Goal: Task Accomplishment & Management: Manage account settings

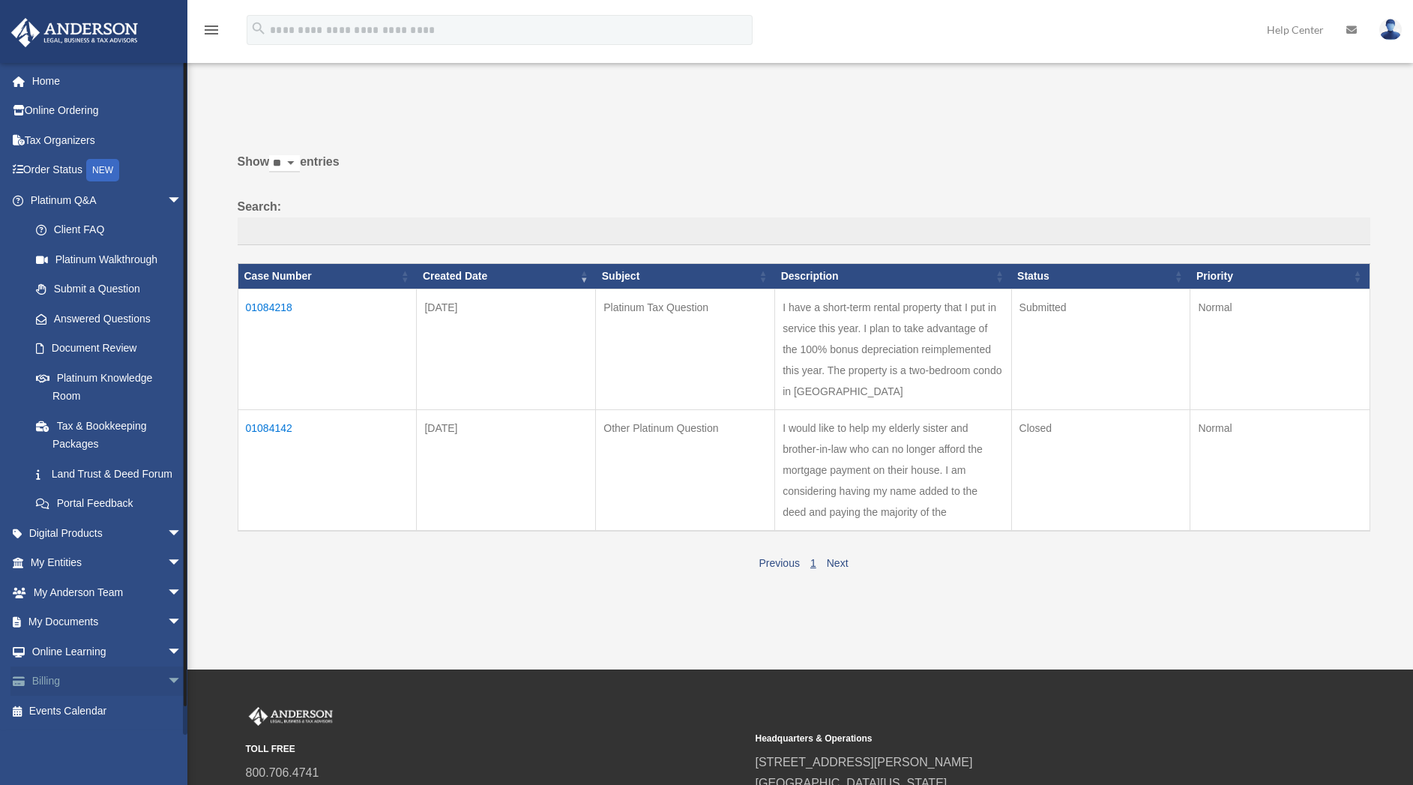
click at [79, 696] on link "Billing arrow_drop_down" at bounding box center [107, 681] width 194 height 30
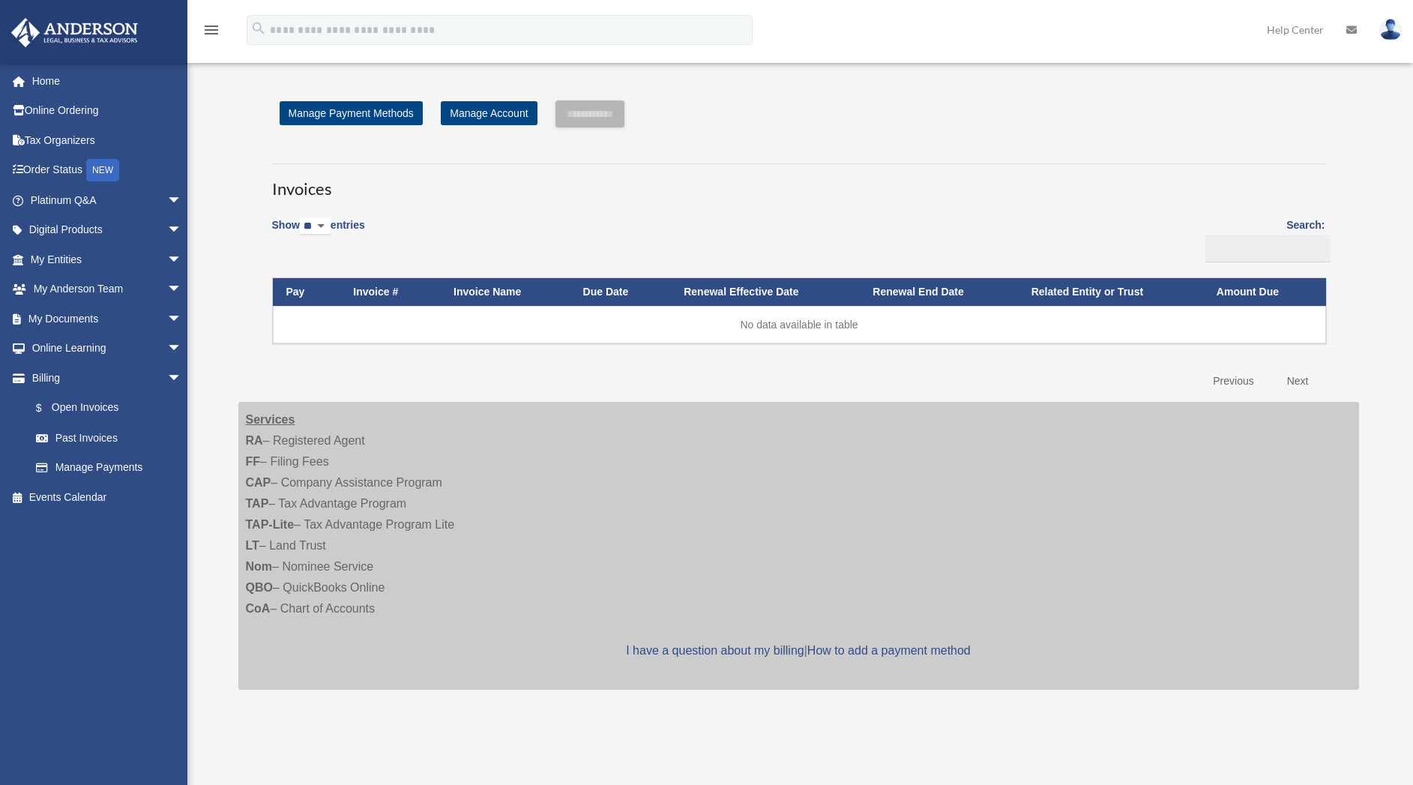
scroll to position [232, 0]
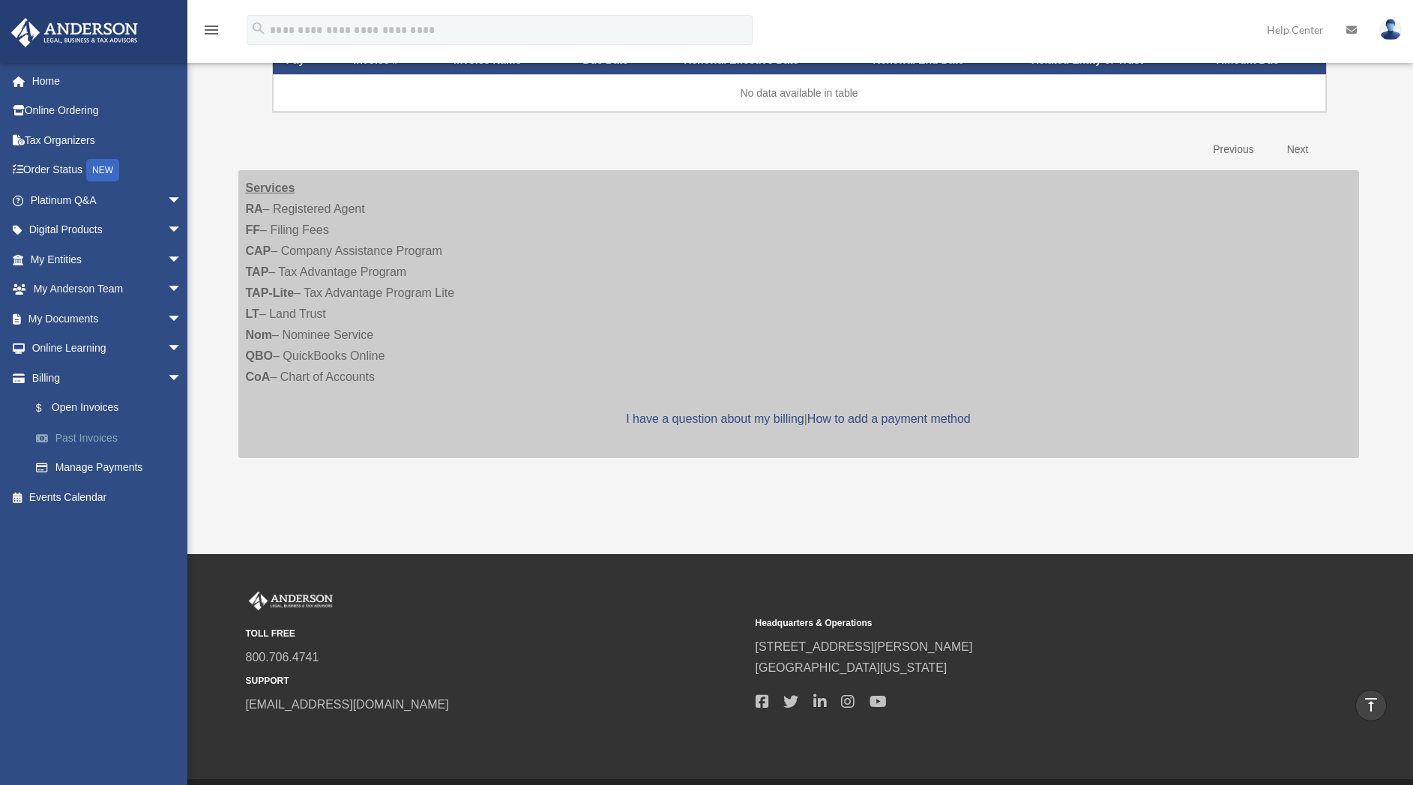
click at [100, 442] on link "Past Invoices" at bounding box center [113, 438] width 184 height 30
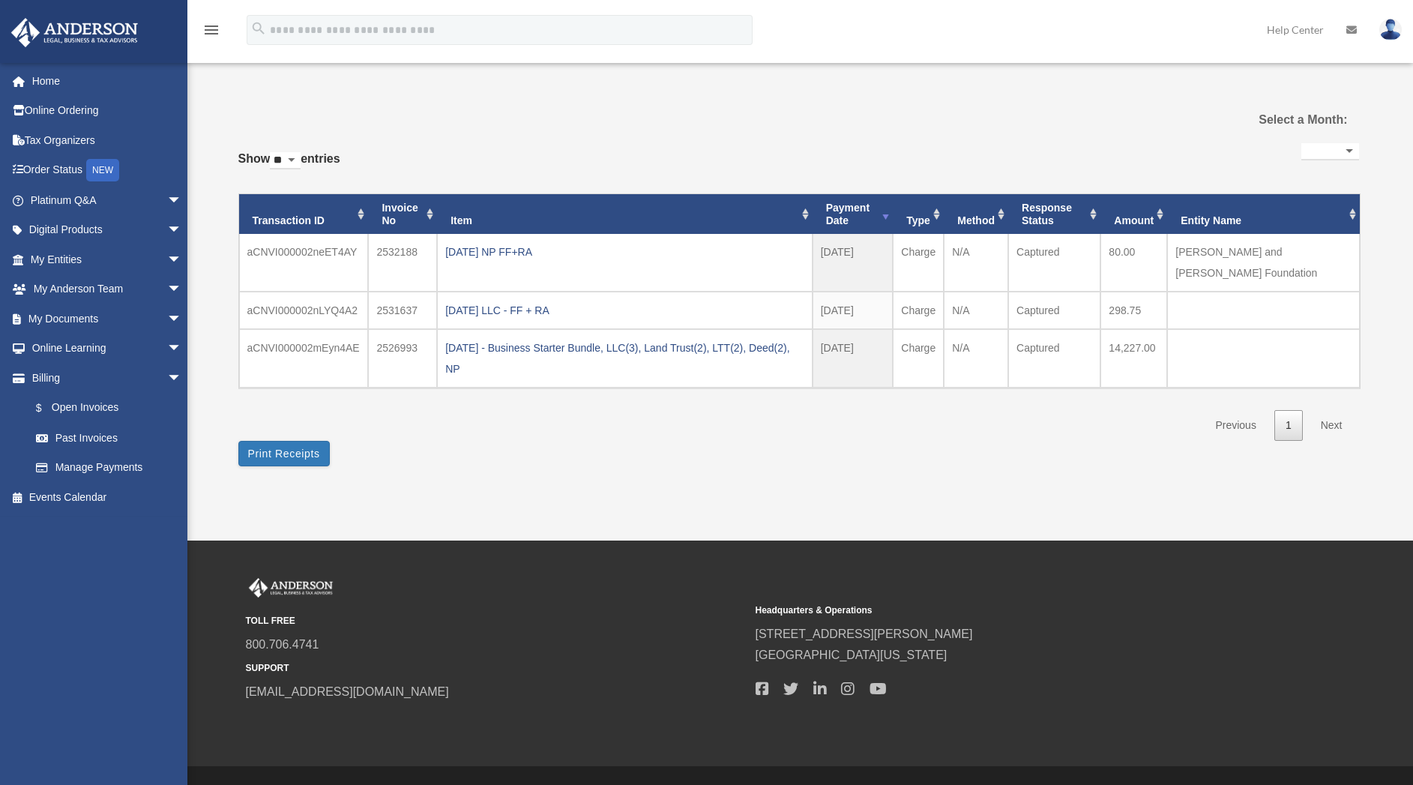
select select
click at [531, 348] on div "2025.07.17 - Business Starter Bundle, LLC(3), Land Trust(2), LTT(2), Deed(2), NP" at bounding box center [624, 358] width 358 height 42
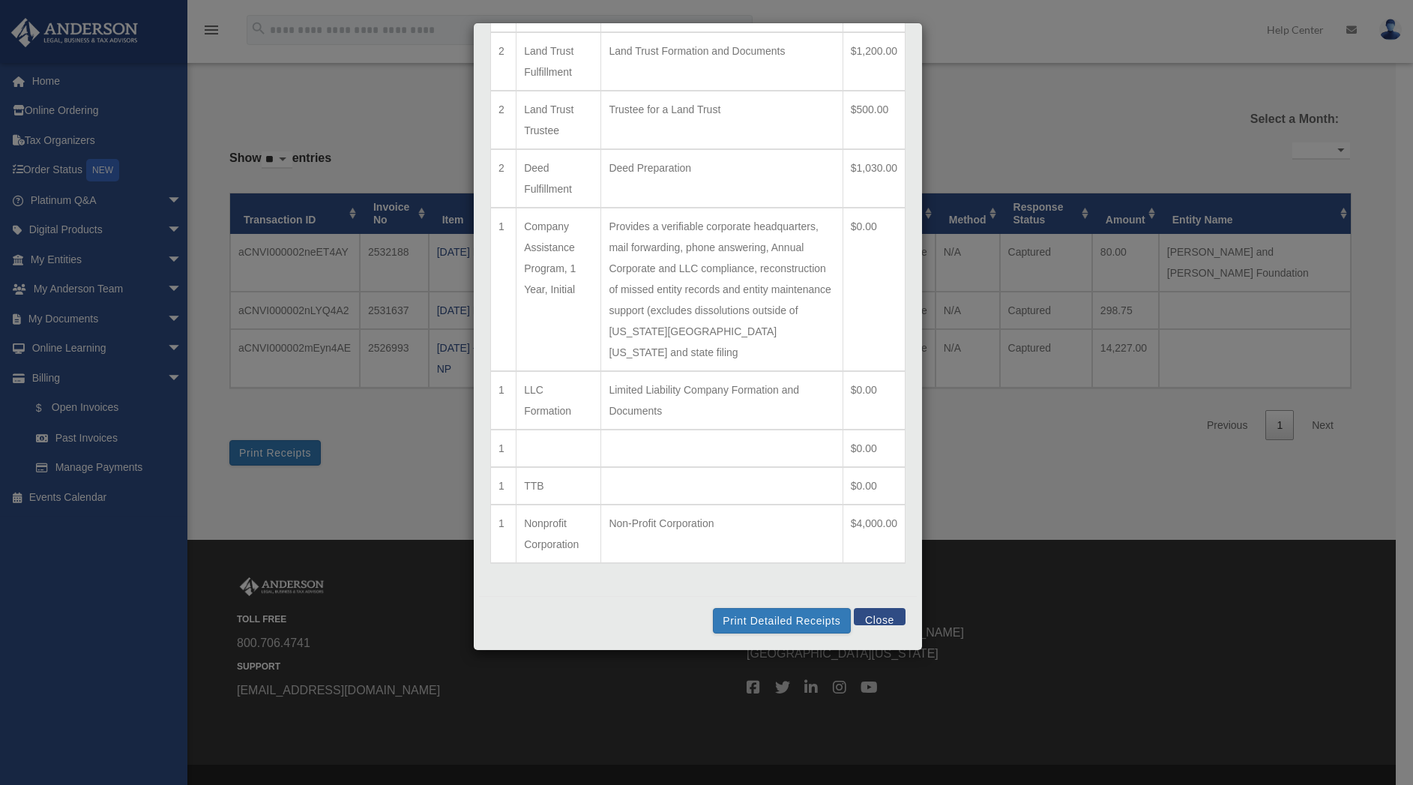
scroll to position [35, 0]
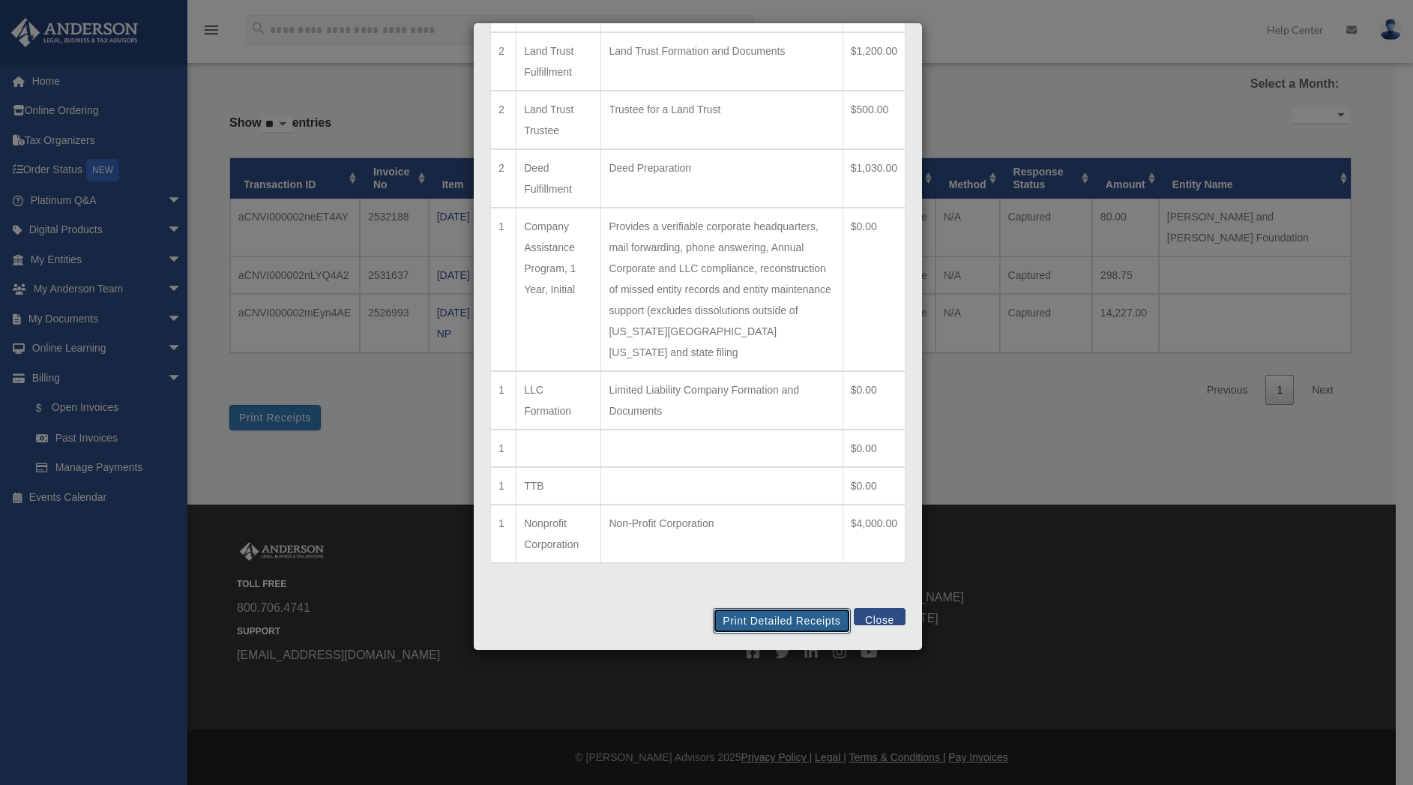
click at [791, 624] on button "Print Detailed Receipts" at bounding box center [781, 620] width 137 height 25
click at [858, 612] on button "Close" at bounding box center [880, 616] width 52 height 17
